Goal: Task Accomplishment & Management: Use online tool/utility

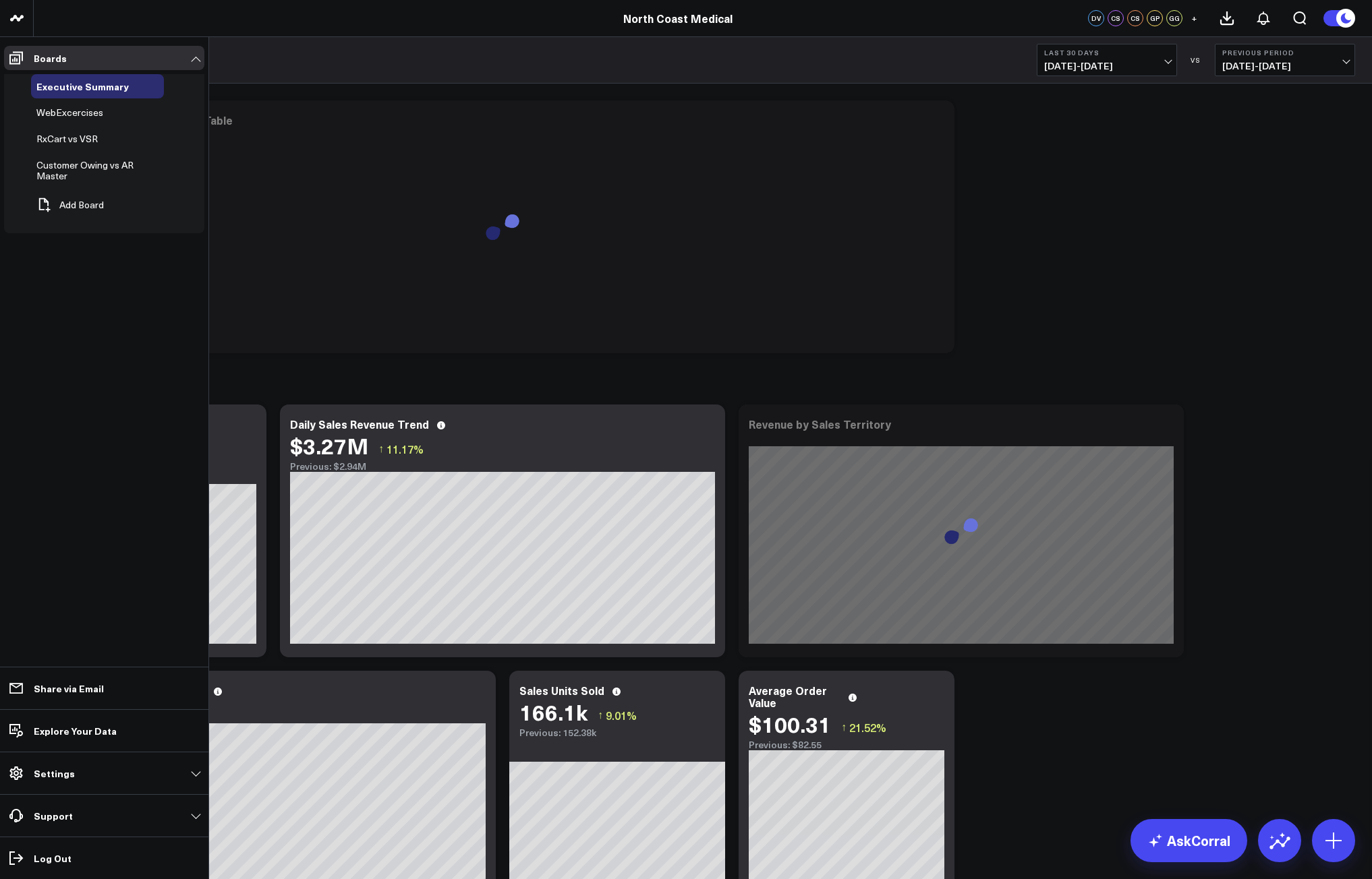
click at [83, 144] on span "RxCart vs VSR" at bounding box center [66, 138] width 61 height 13
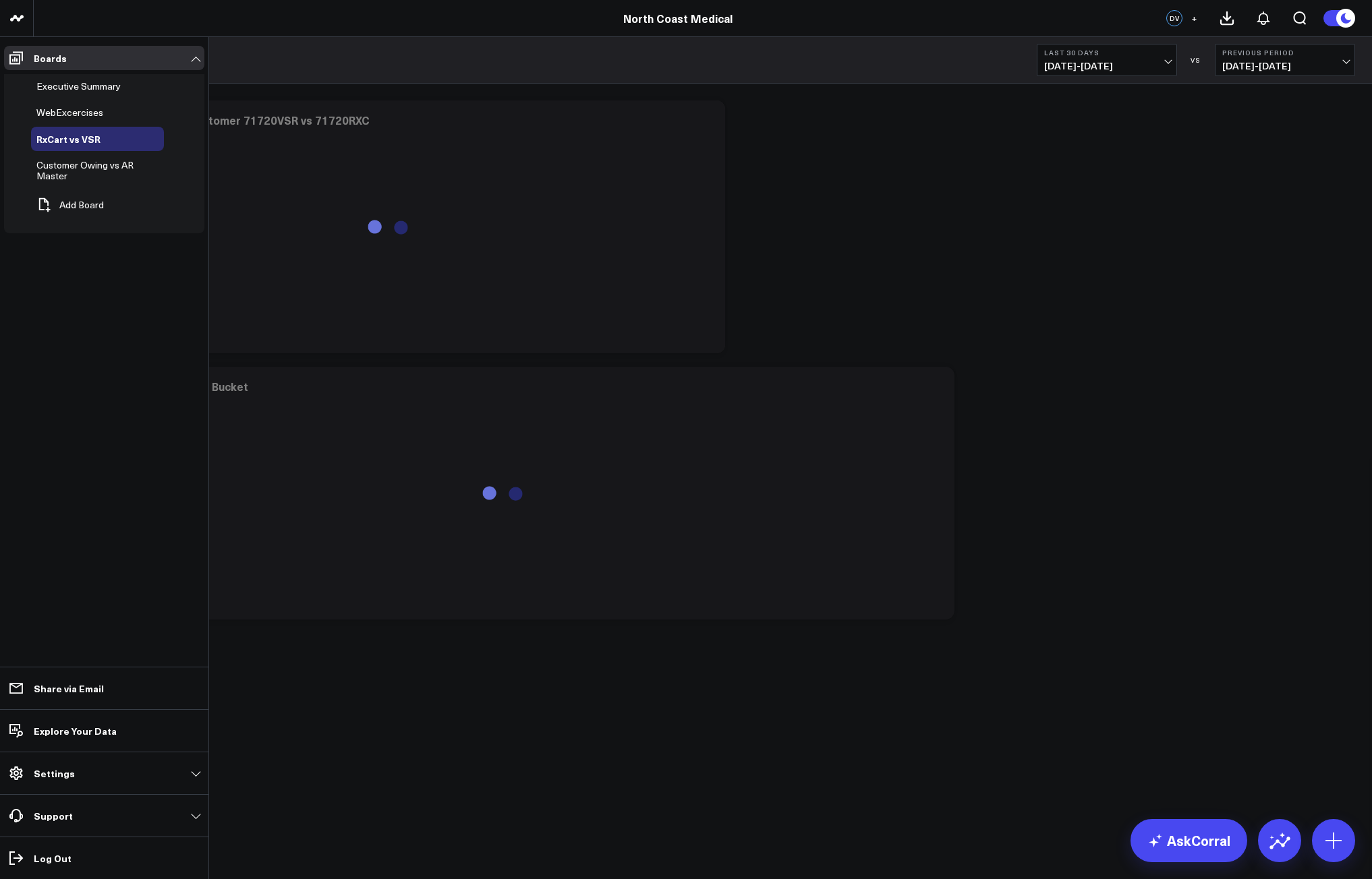
click at [86, 113] on span "WebExcercises" at bounding box center [69, 112] width 67 height 13
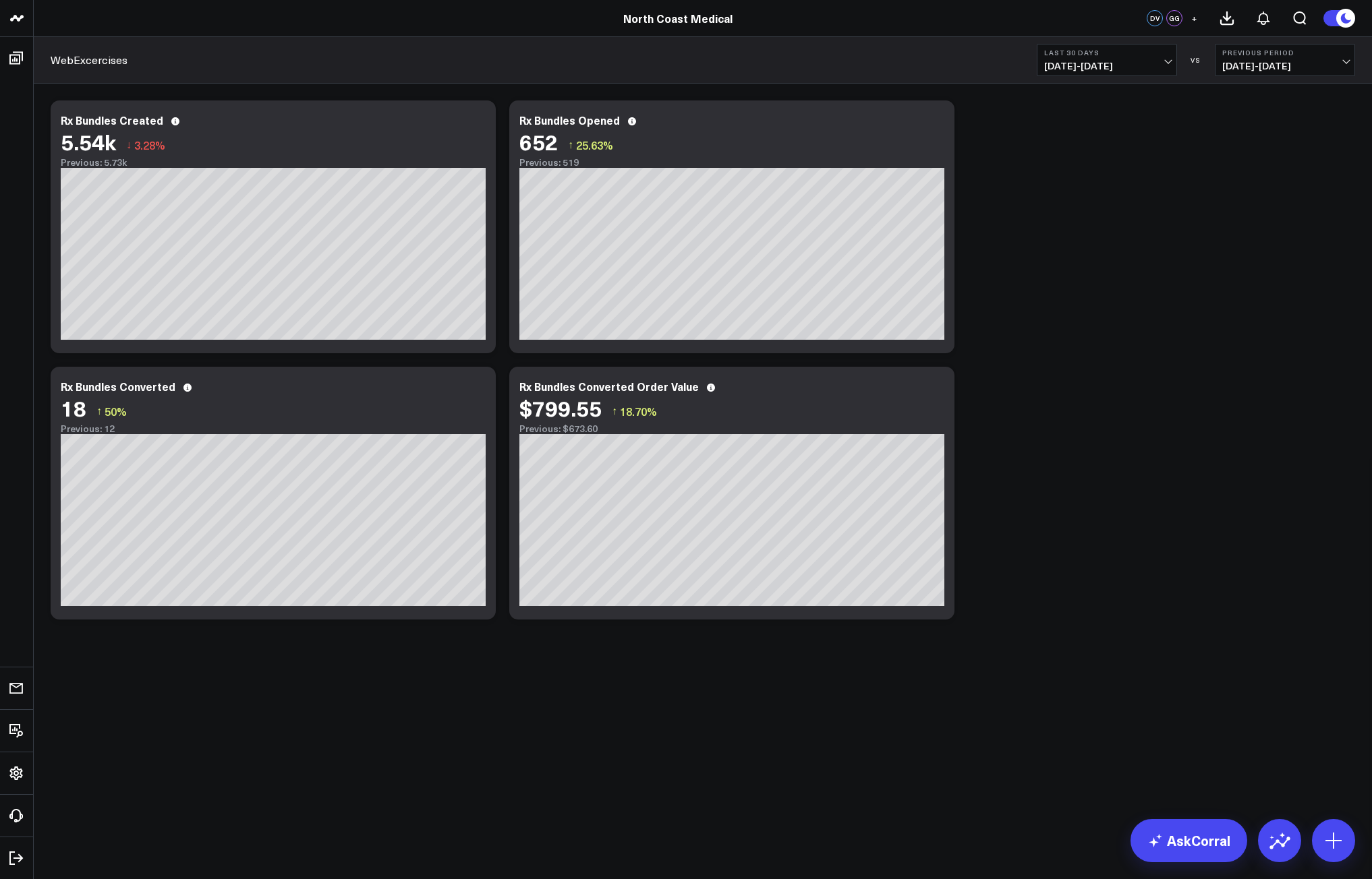
click at [1122, 67] on span "08/11/25 - 09/09/25" at bounding box center [1107, 66] width 125 height 11
click at [1080, 429] on link "Custom Dates" at bounding box center [1107, 431] width 139 height 26
select select "8"
select select "2025"
click at [1064, 194] on div "7" at bounding box center [1063, 200] width 27 height 27
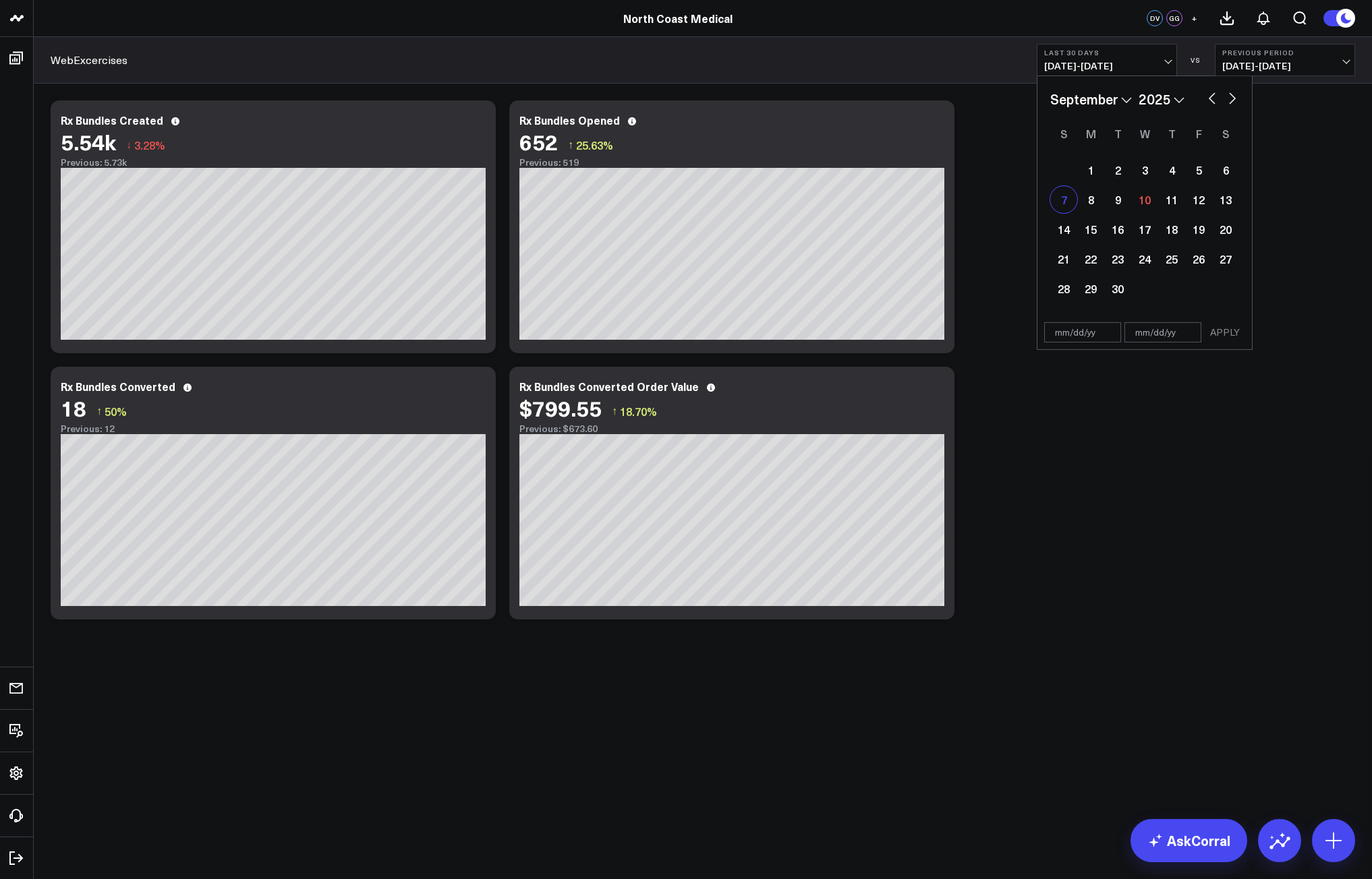
type input "[DATE]"
select select "8"
select select "2025"
click at [1235, 205] on div "13" at bounding box center [1225, 200] width 27 height 27
type input "[DATE]"
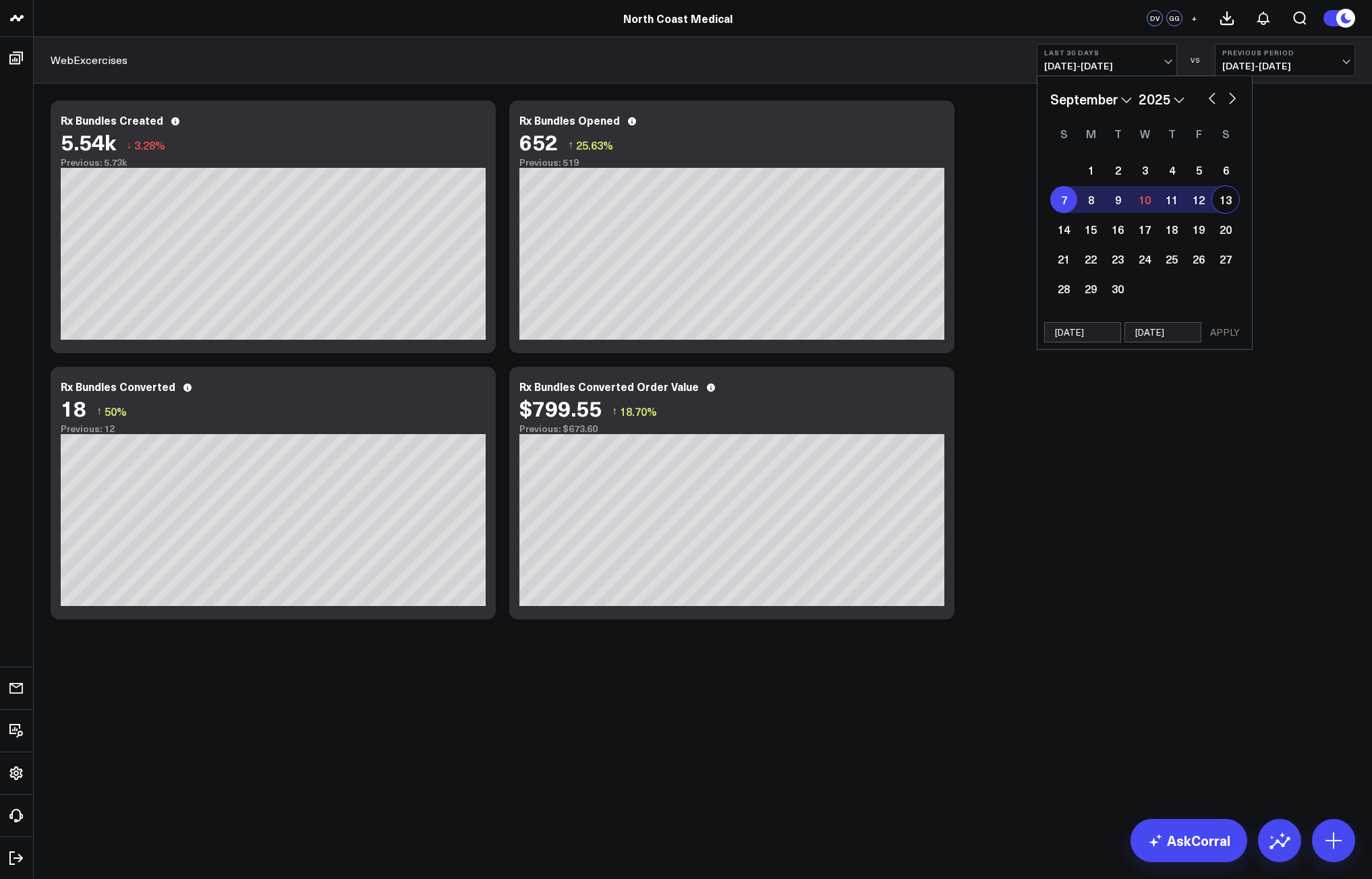
select select "8"
select select "2025"
click at [1211, 334] on button "APPLY" at bounding box center [1225, 332] width 41 height 20
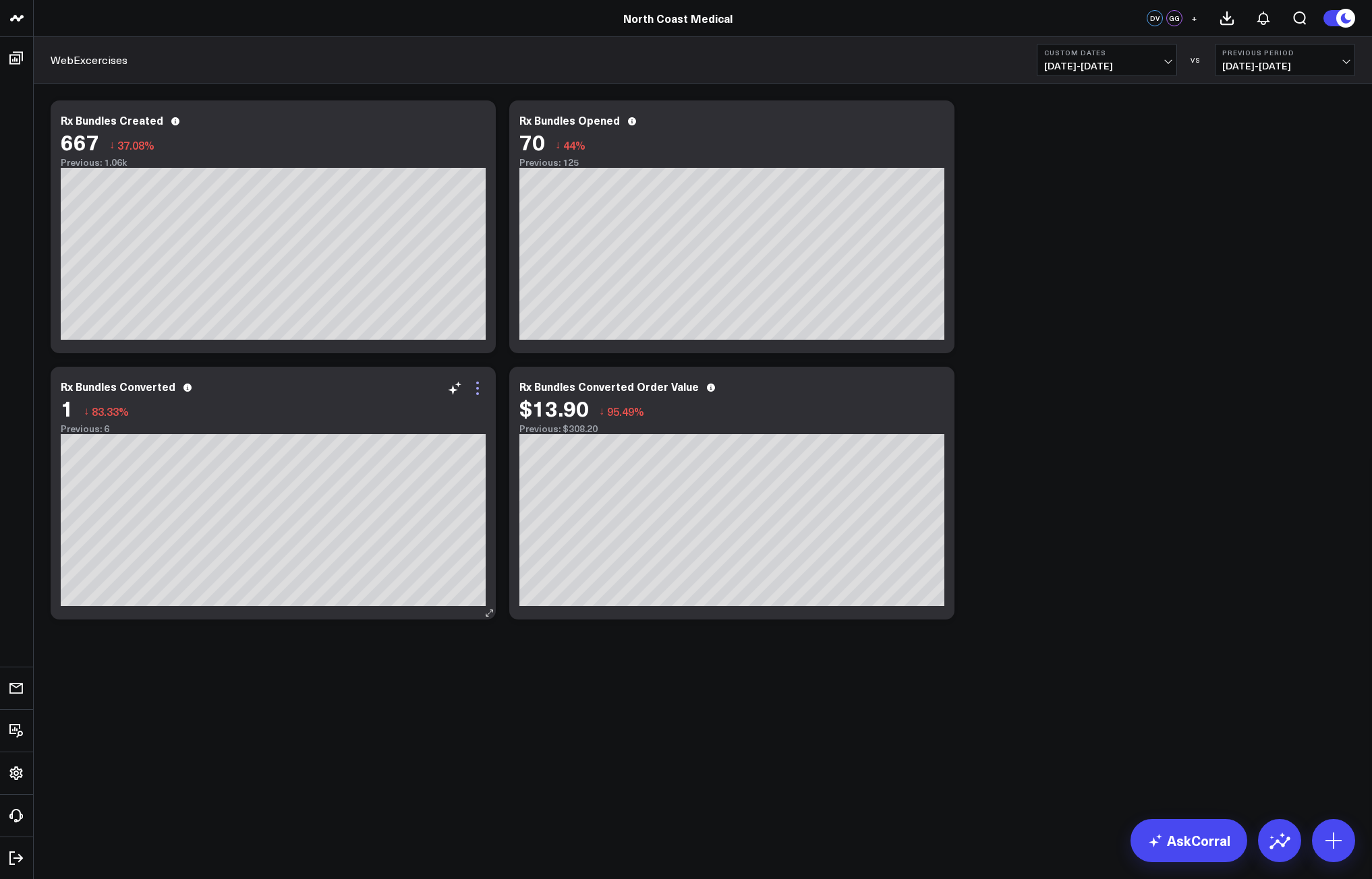
click at [482, 395] on icon at bounding box center [477, 389] width 16 height 16
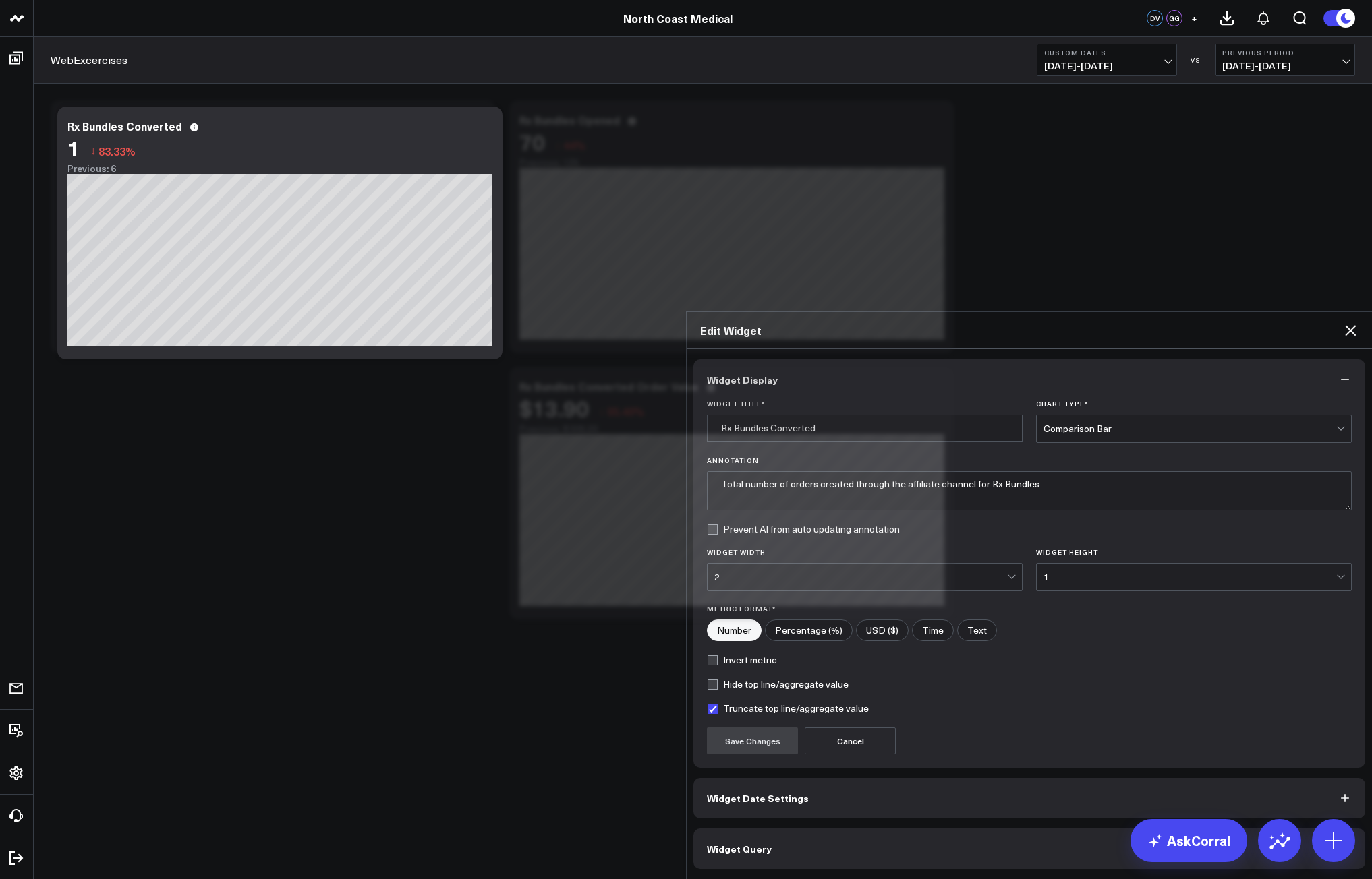
click at [772, 793] on span "Widget Date Settings" at bounding box center [758, 798] width 102 height 11
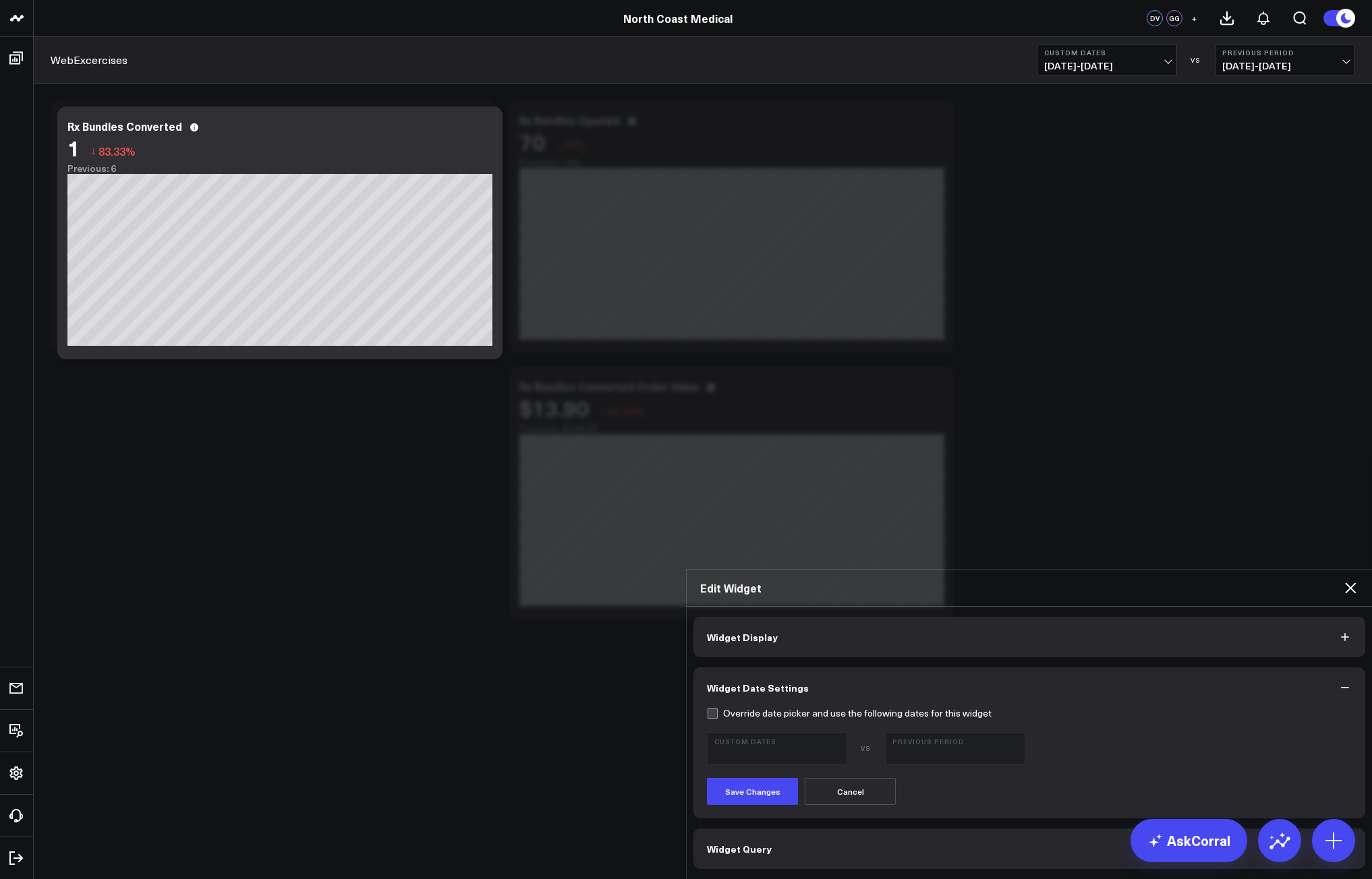
click at [763, 829] on button "Widget Query" at bounding box center [1030, 849] width 672 height 40
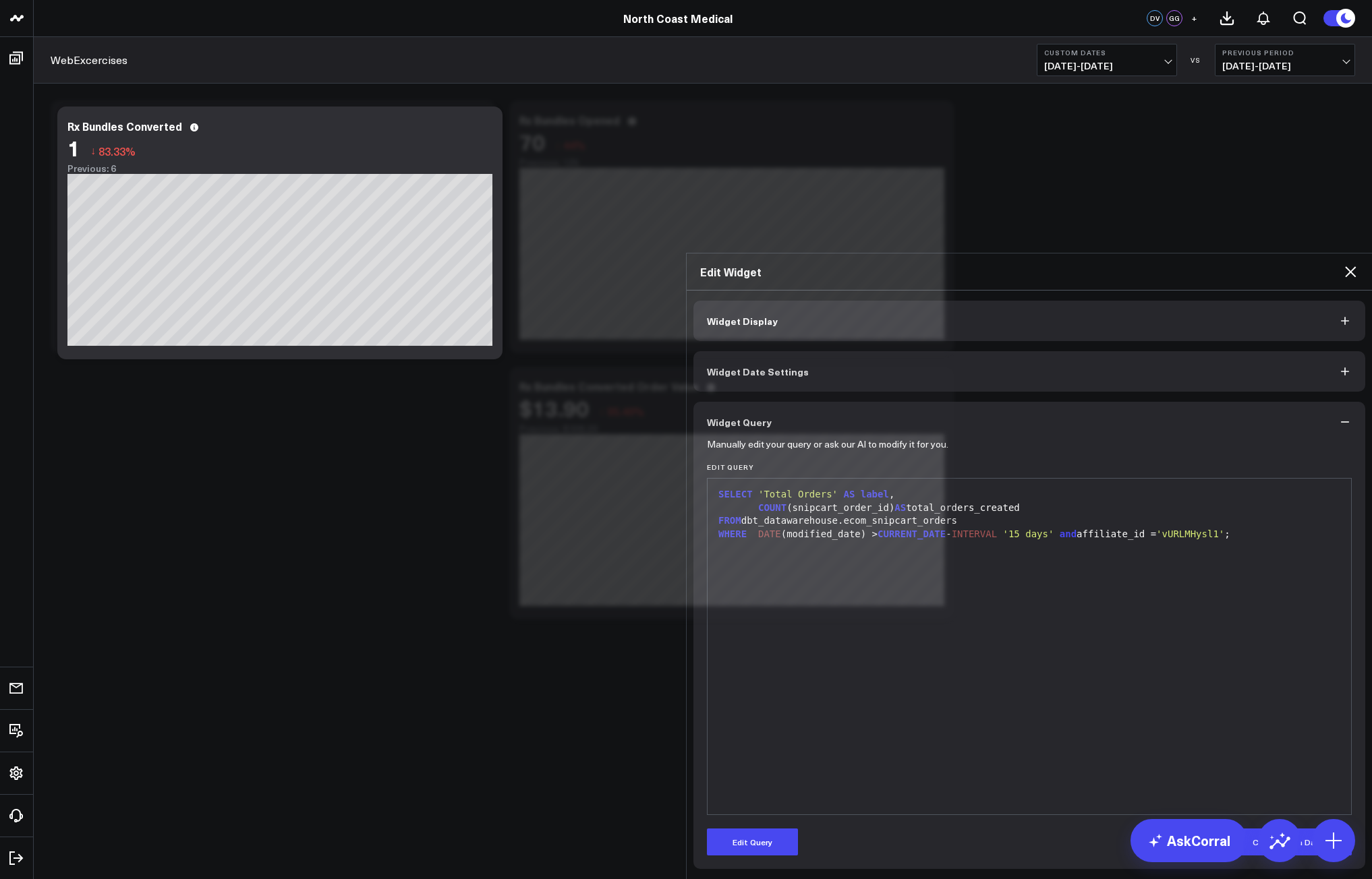
click at [1355, 264] on icon at bounding box center [1351, 272] width 16 height 16
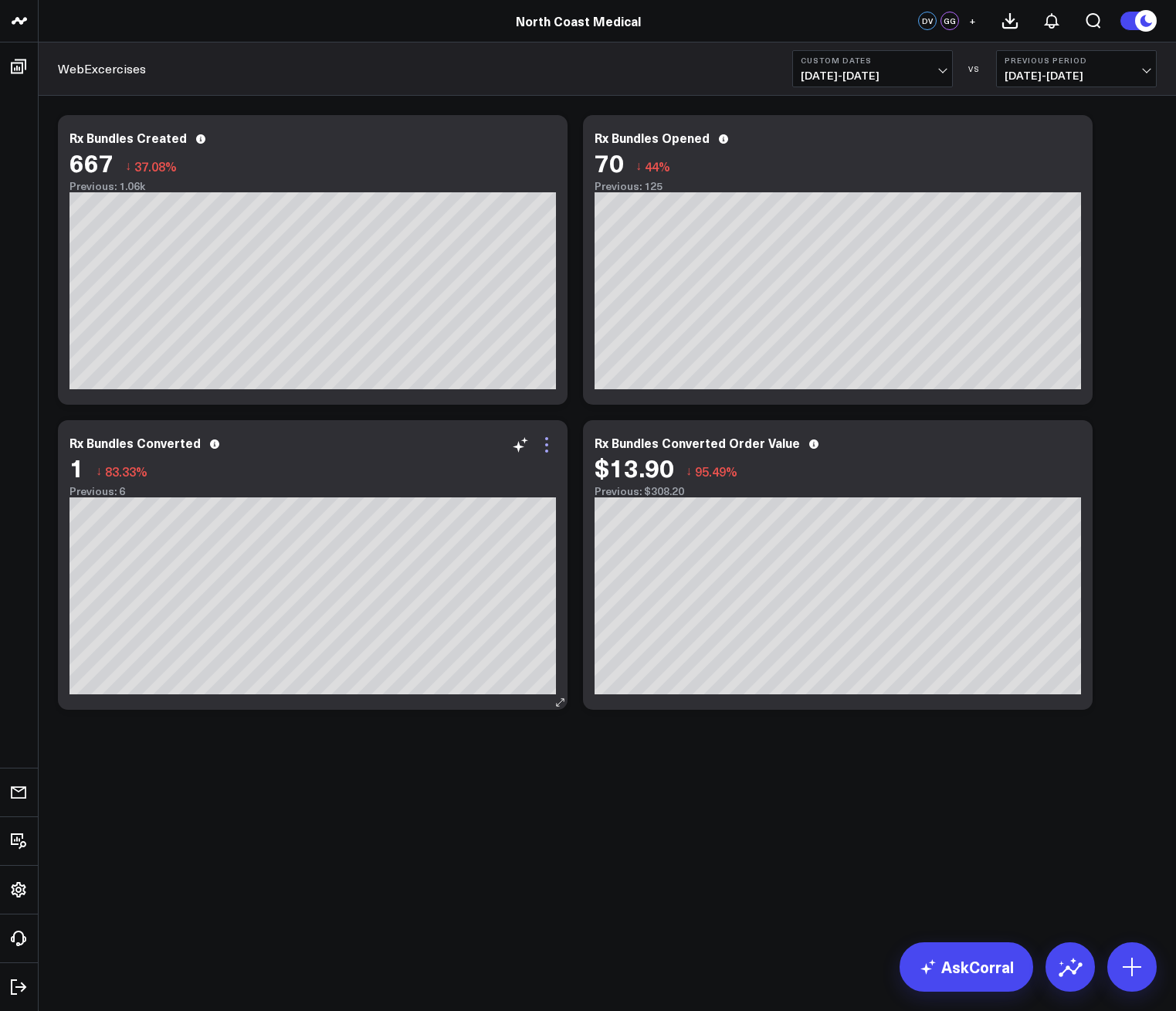
click at [548, 447] on icon at bounding box center [546, 445] width 19 height 19
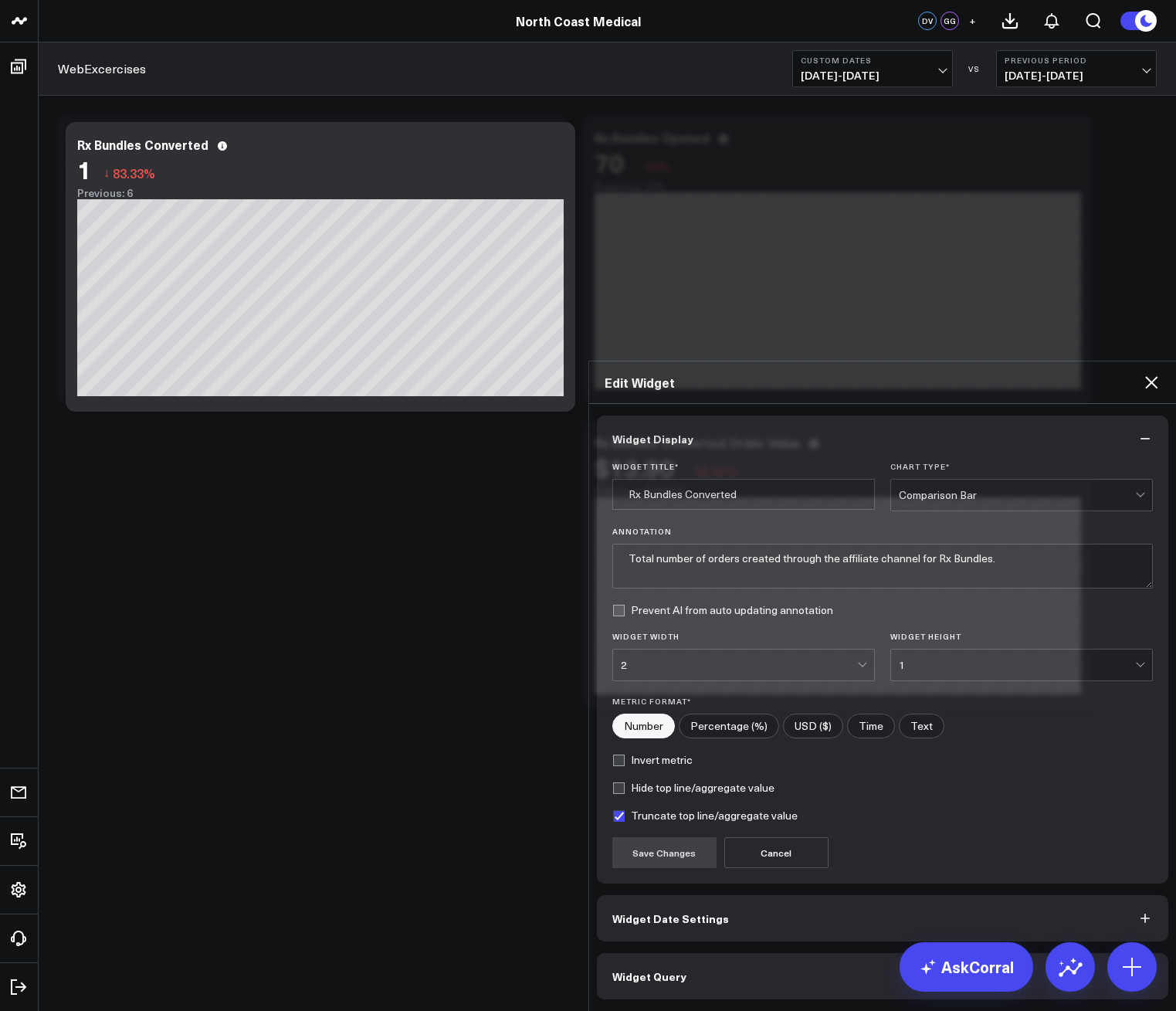
click at [704, 895] on button "Widget Date Settings" at bounding box center [883, 918] width 572 height 46
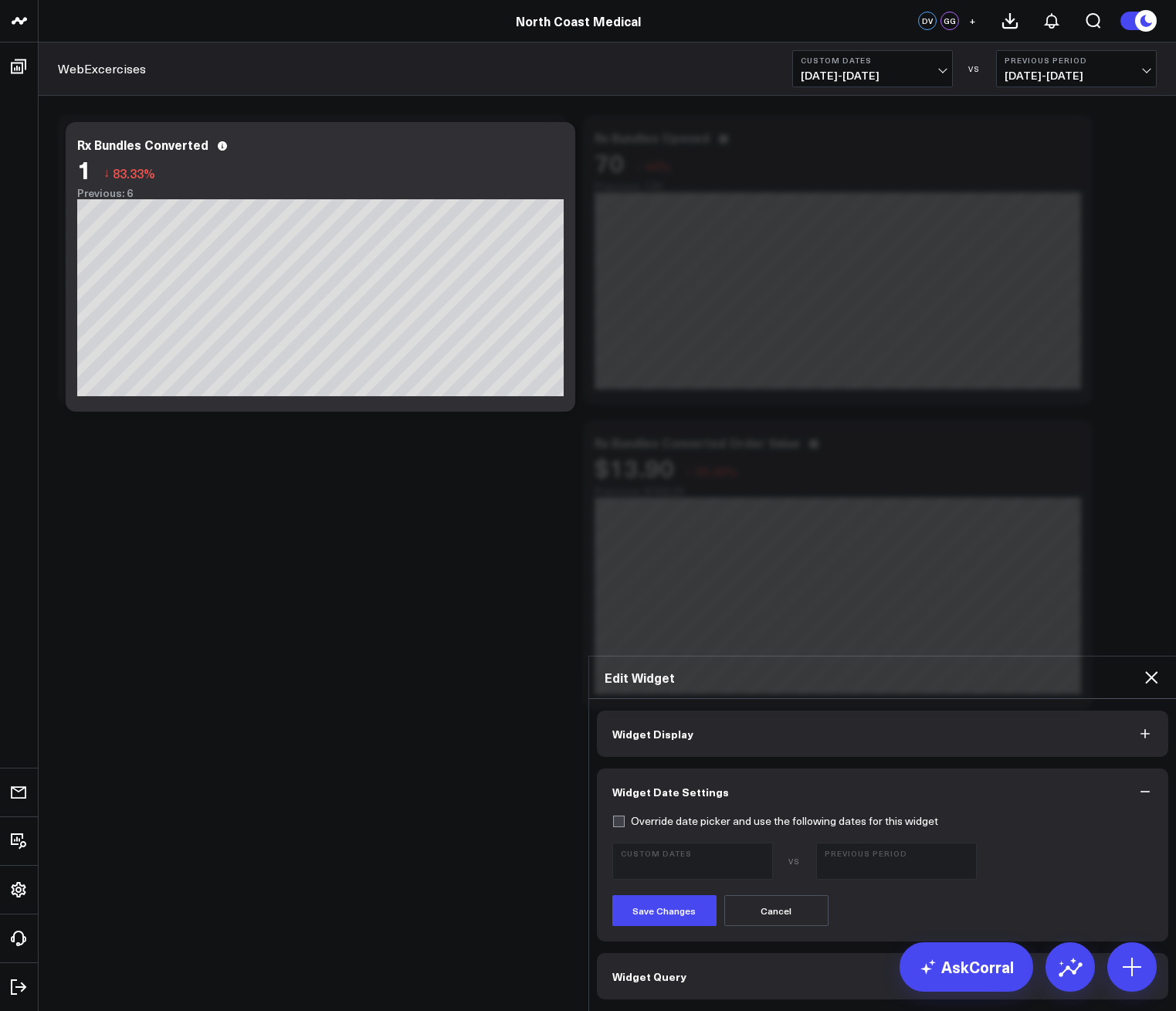
click at [695, 953] on button "Widget Query" at bounding box center [883, 976] width 572 height 46
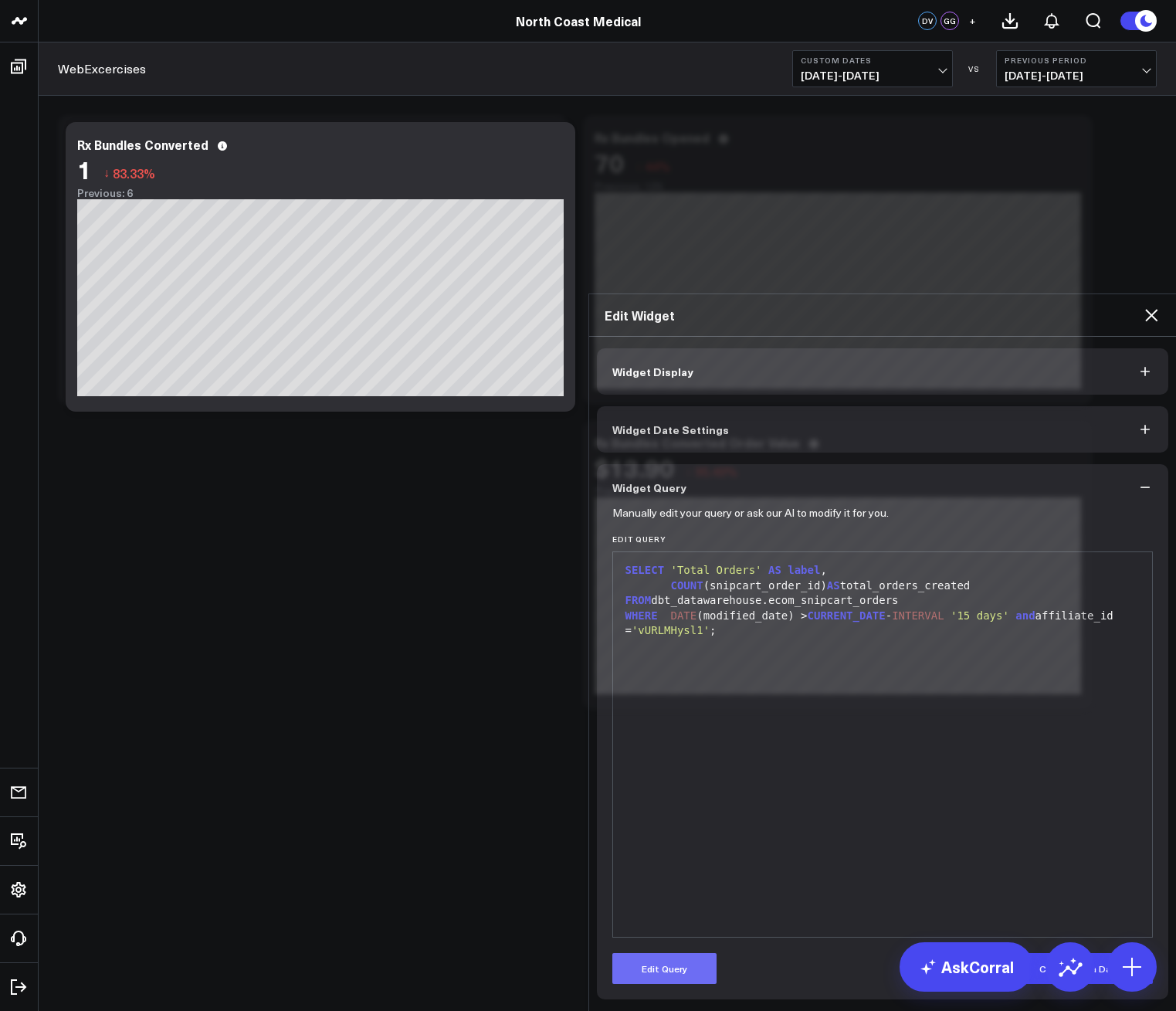
click at [684, 953] on button "Edit Query" at bounding box center [664, 968] width 105 height 31
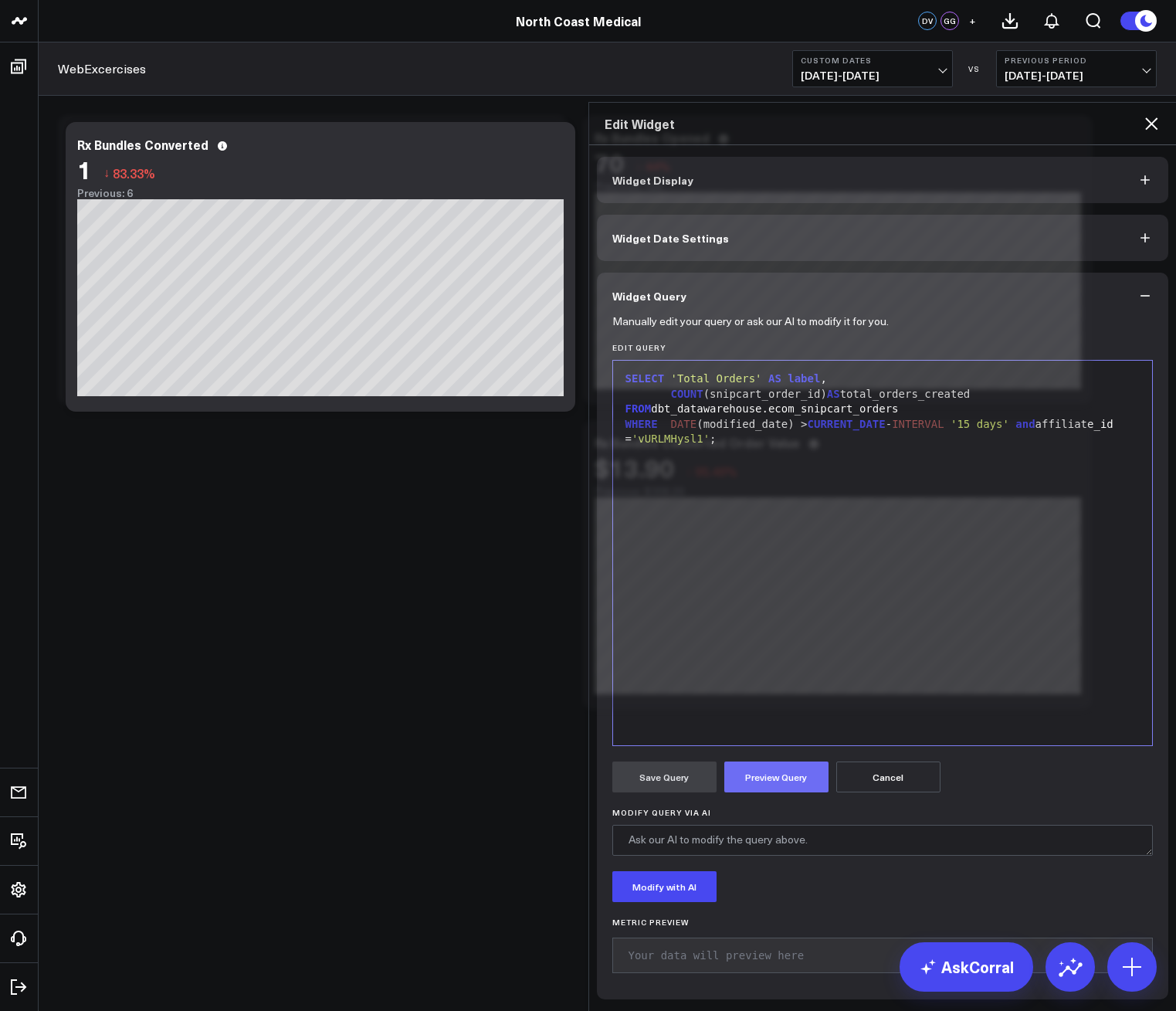
click at [812, 761] on button "Preview Query" at bounding box center [776, 777] width 105 height 31
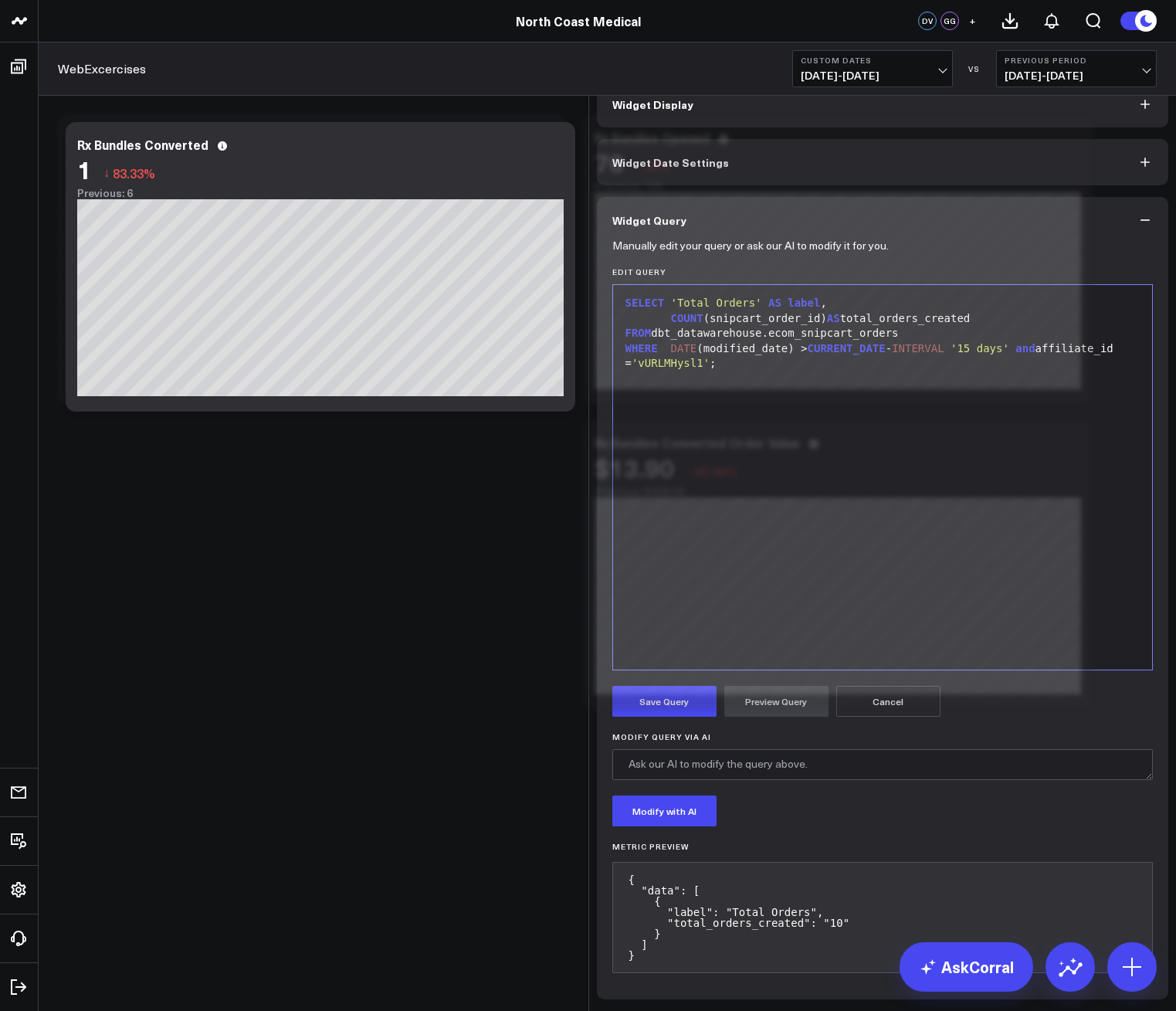
scroll to position [13, 0]
click at [659, 707] on button "Save Query" at bounding box center [664, 701] width 105 height 31
click at [1155, 54] on icon at bounding box center [1151, 47] width 13 height 13
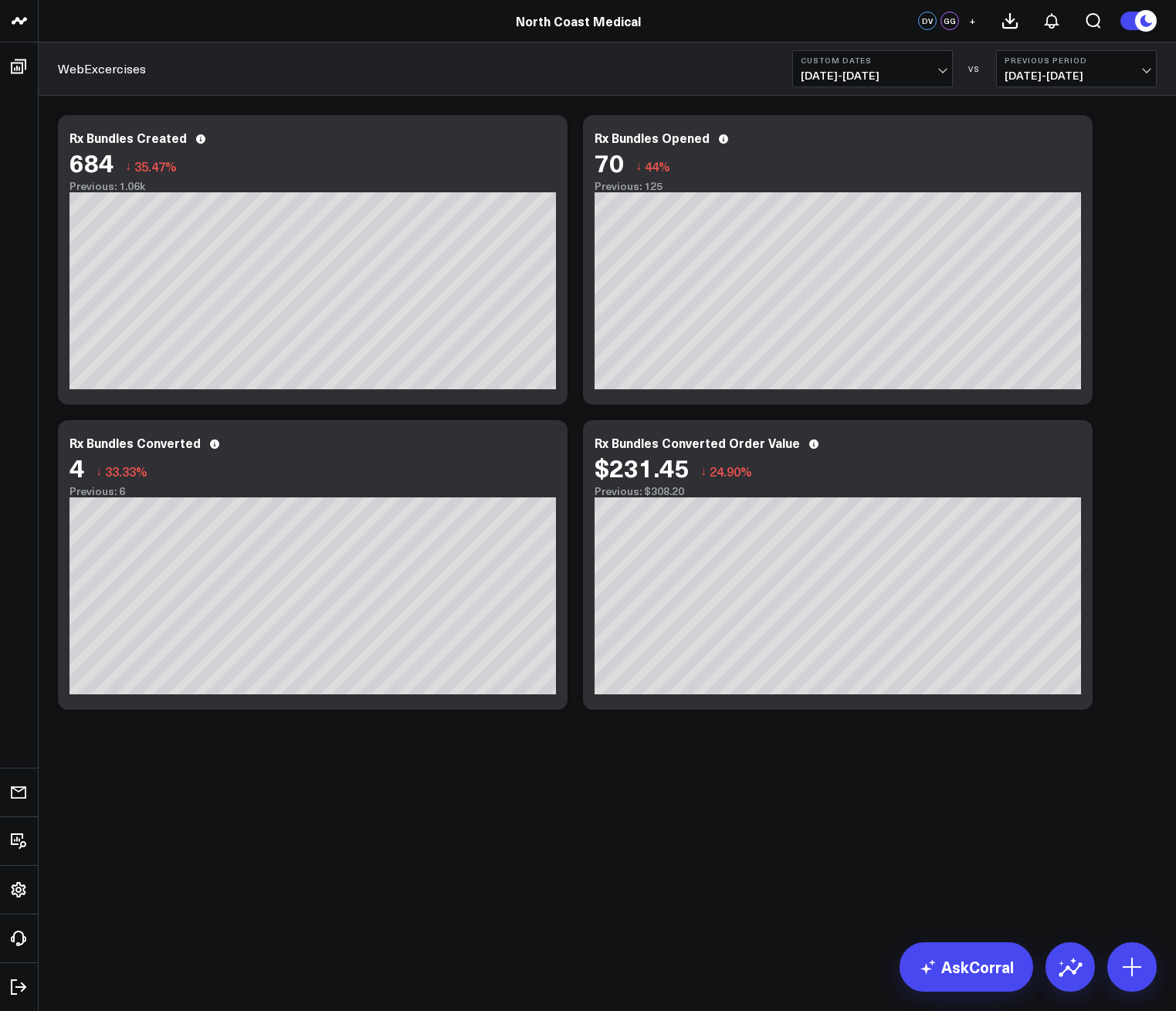
click at [277, 741] on div "Modify via AI Copy link to widget Ask support Remove Create linked copy Executi…" at bounding box center [607, 453] width 1137 height 714
click at [467, 824] on body "North Coast Medical North Coast Medical DV GG + WebExcercises Custom Dates 09/0…" at bounding box center [588, 505] width 1176 height 1011
